Goal: Information Seeking & Learning: Check status

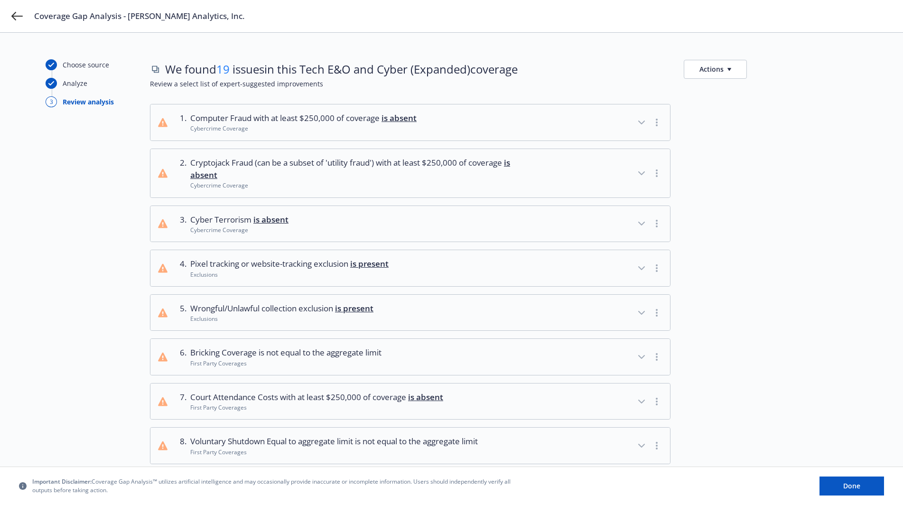
scroll to position [488, 0]
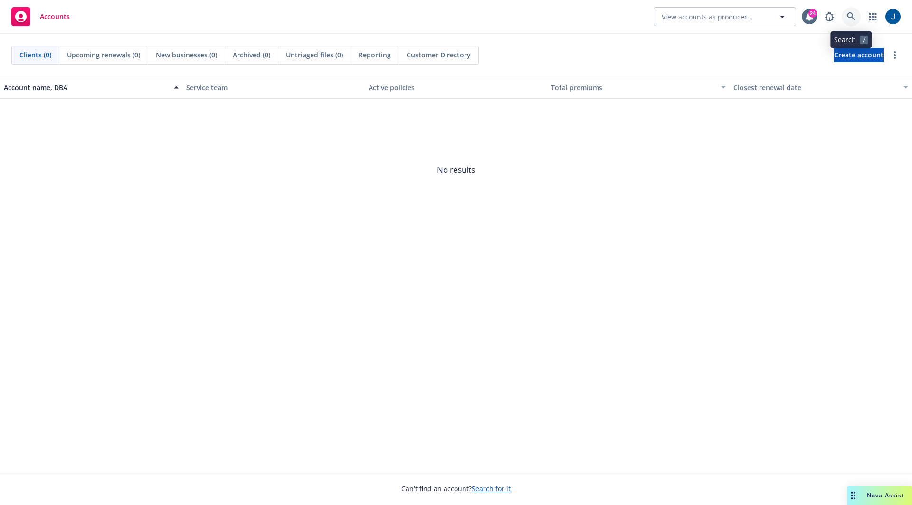
click at [849, 18] on icon at bounding box center [850, 16] width 8 height 8
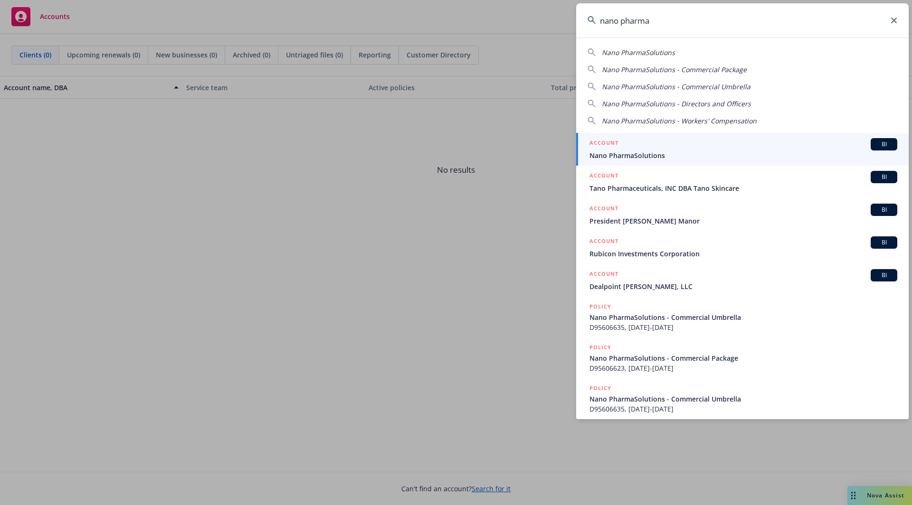
type input "nano pharma"
click at [703, 151] on span "Nano PharmaSolutions" at bounding box center [743, 155] width 308 height 10
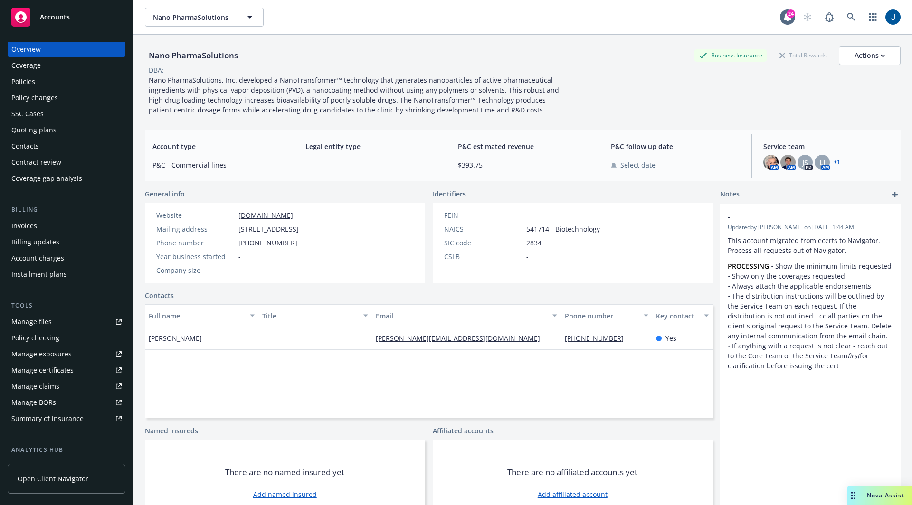
click at [39, 130] on div "Quoting plans" at bounding box center [33, 129] width 45 height 15
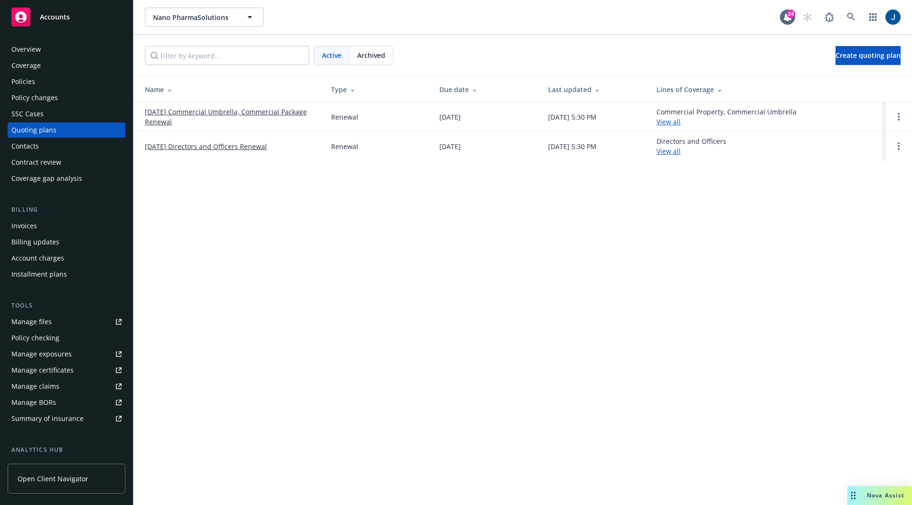
click at [251, 146] on link "[DATE] Directors and Officers Renewal" at bounding box center [206, 146] width 122 height 10
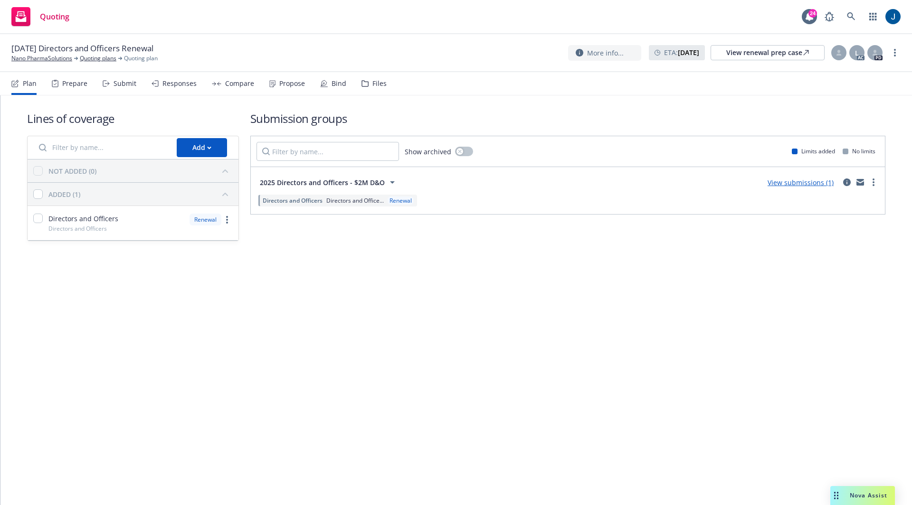
click at [801, 184] on link "View submissions (1)" at bounding box center [800, 182] width 66 height 9
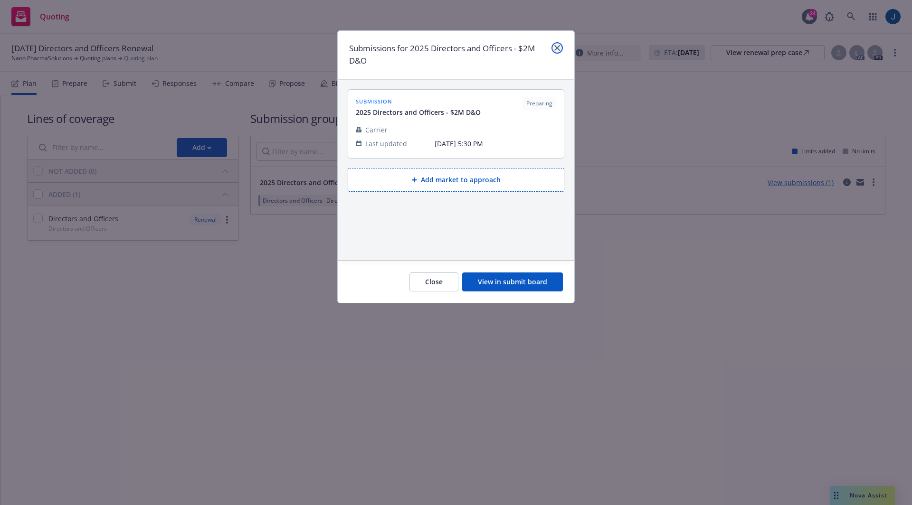
click at [560, 44] on link "close" at bounding box center [556, 47] width 11 height 11
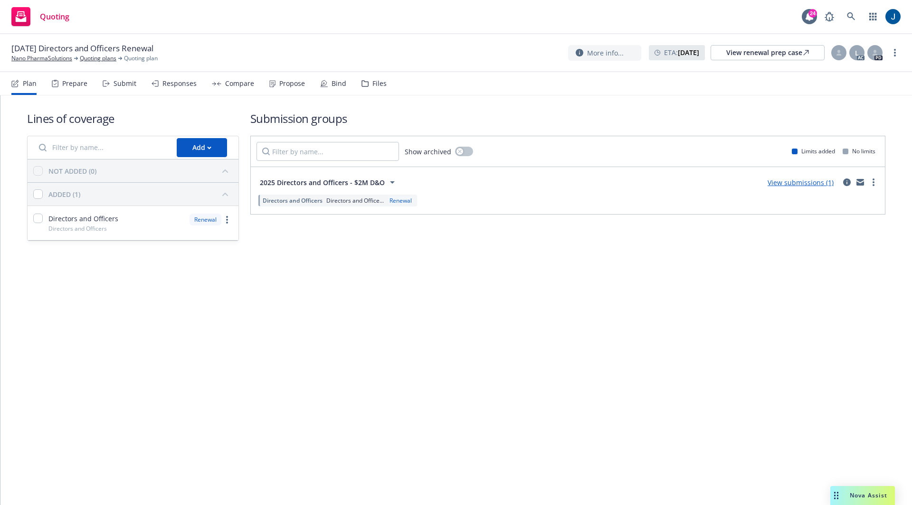
click at [159, 86] on div "Responses" at bounding box center [173, 83] width 45 height 23
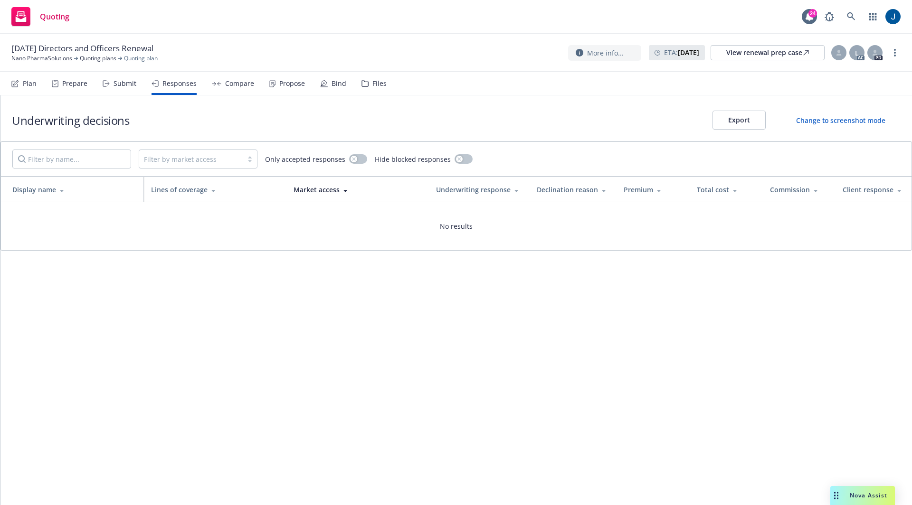
click at [29, 87] on div "Plan" at bounding box center [30, 84] width 14 height 8
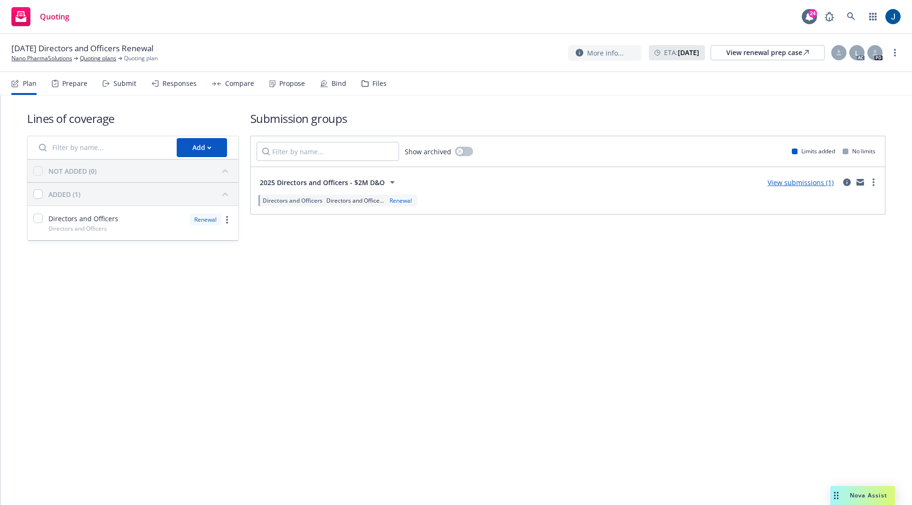
click at [329, 89] on div "Bind" at bounding box center [333, 83] width 26 height 23
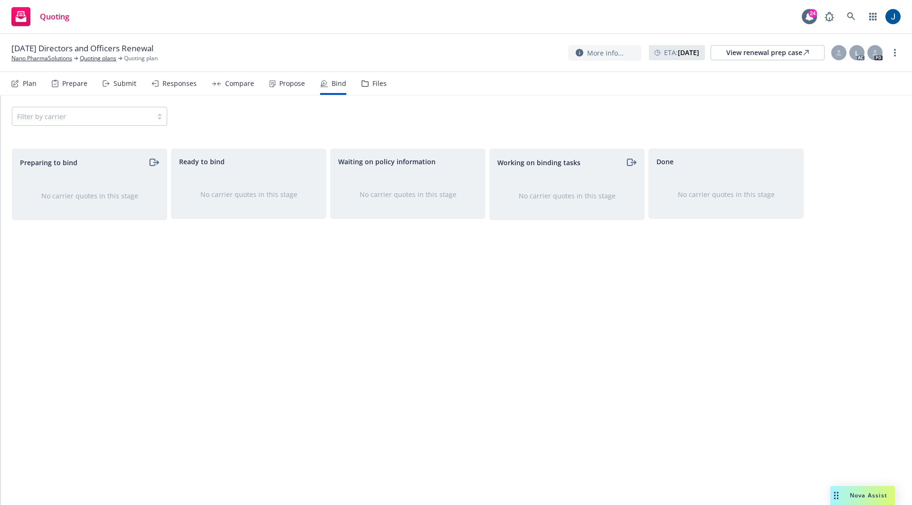
click at [365, 86] on div "Files" at bounding box center [373, 83] width 25 height 23
